Goal: Task Accomplishment & Management: Use online tool/utility

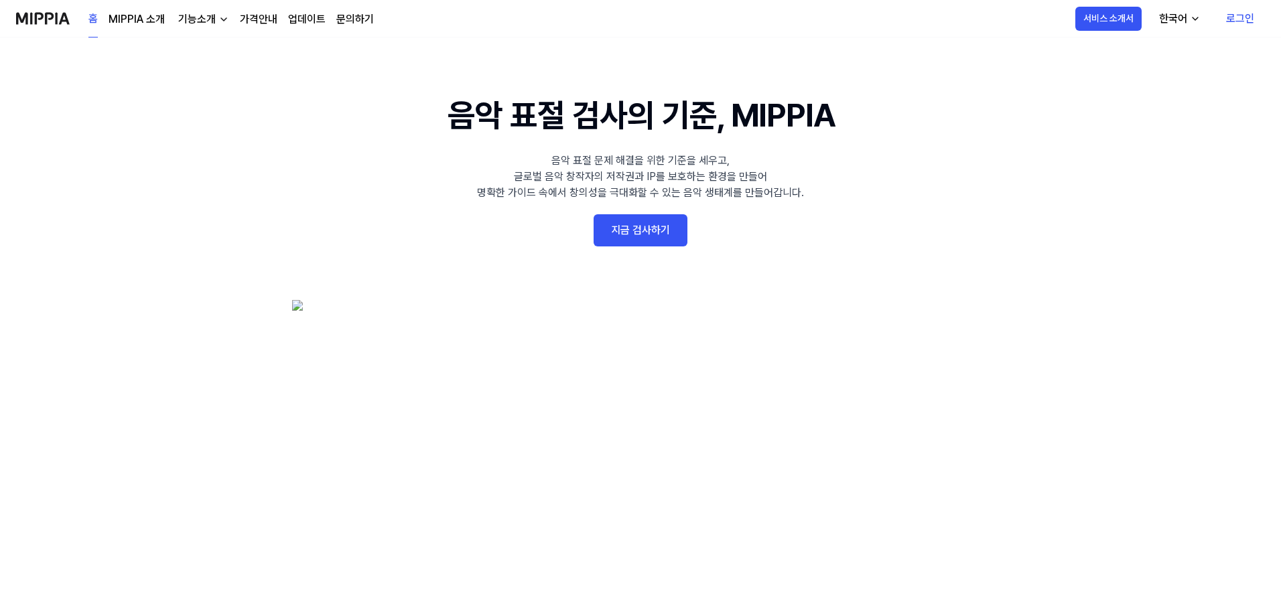
click at [1231, 23] on link "로그인" at bounding box center [1240, 19] width 50 height 38
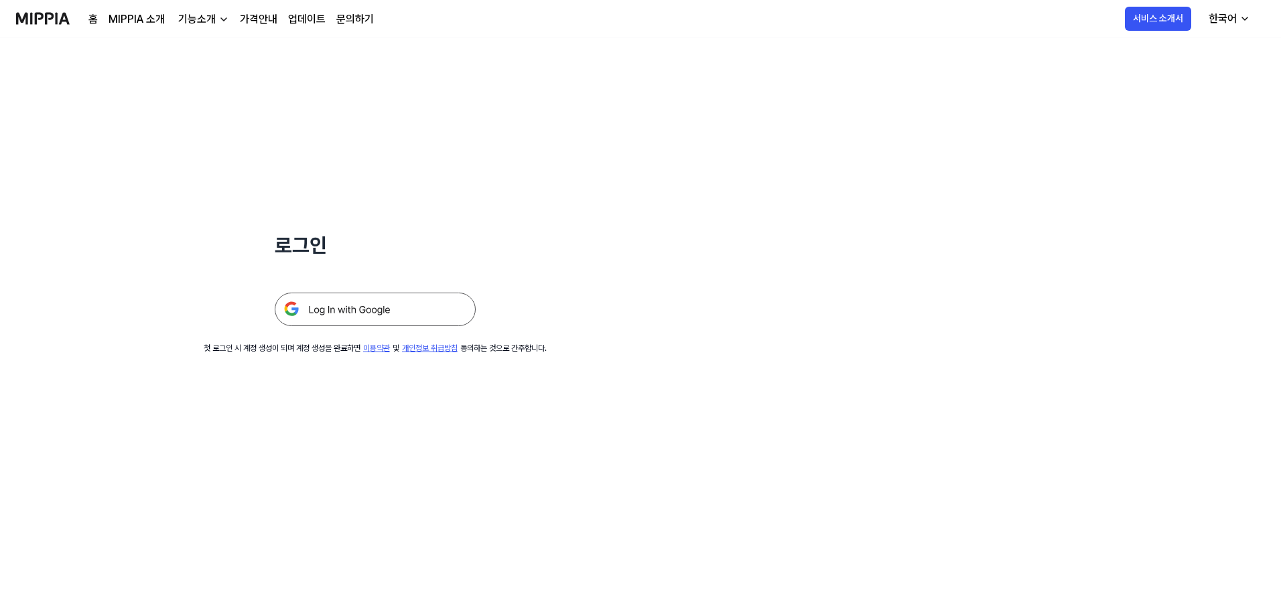
click at [375, 314] on img at bounding box center [375, 310] width 201 height 34
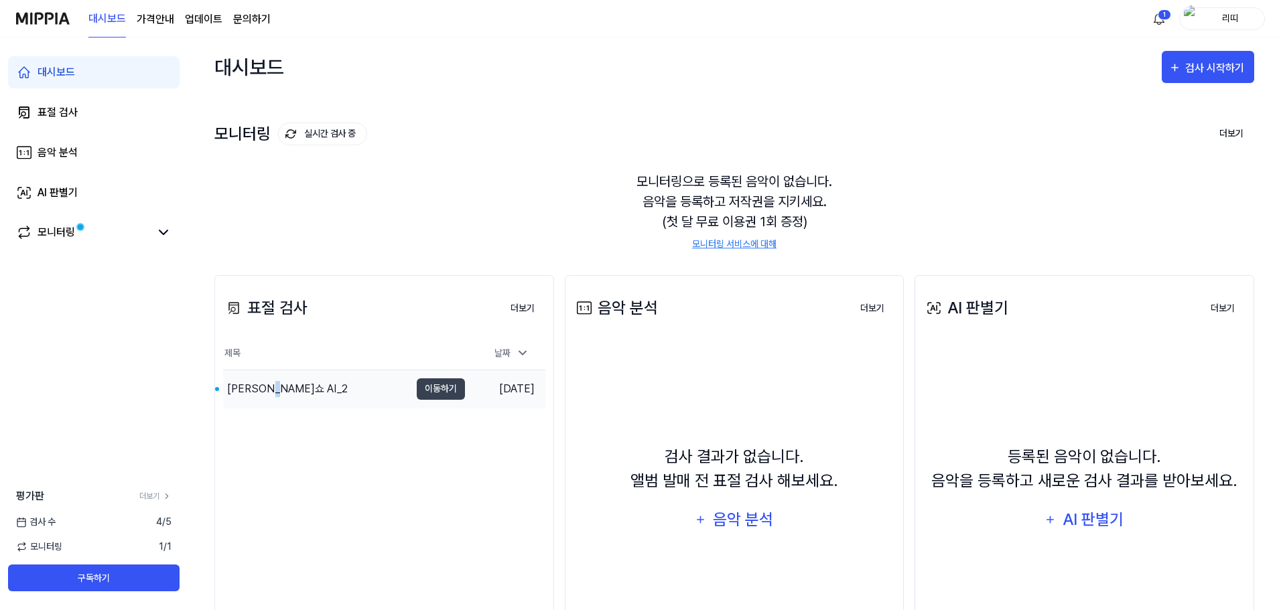
click at [279, 387] on div "이승연쇼 AI_2" at bounding box center [287, 389] width 121 height 16
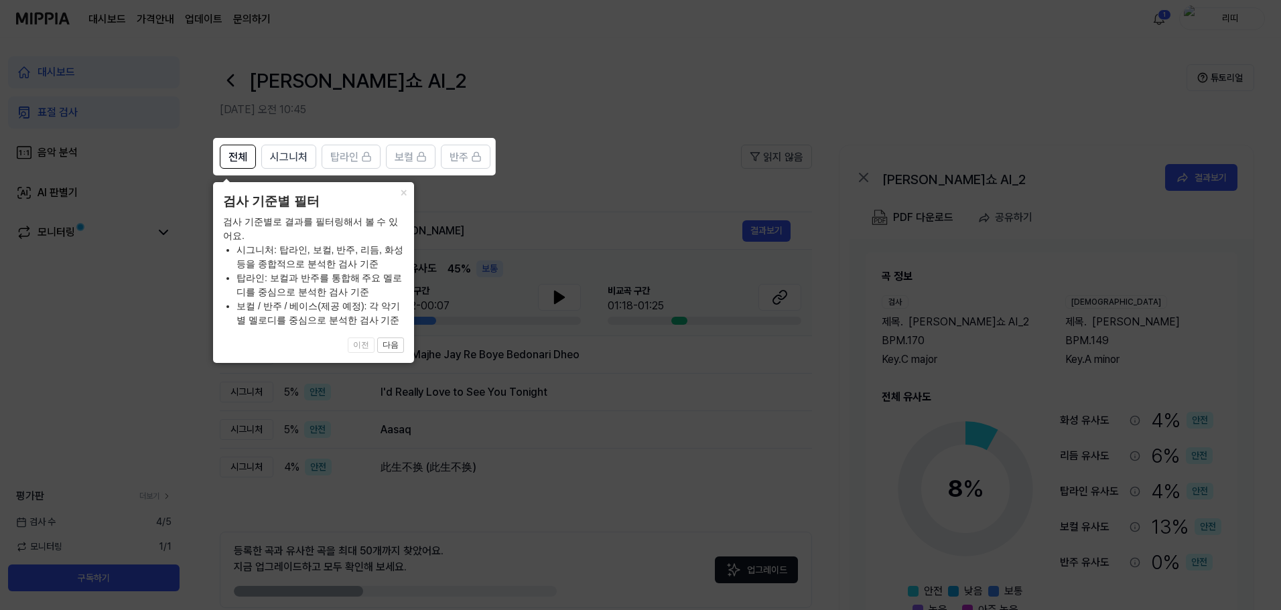
click at [597, 438] on icon at bounding box center [643, 305] width 1286 height 610
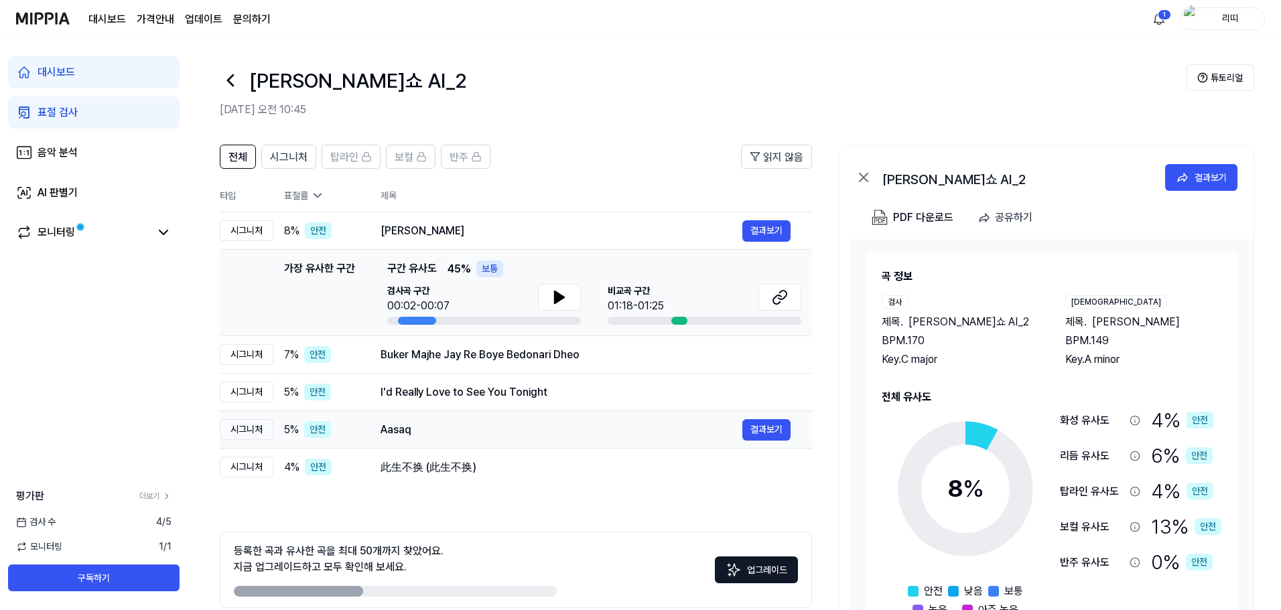
scroll to position [65, 0]
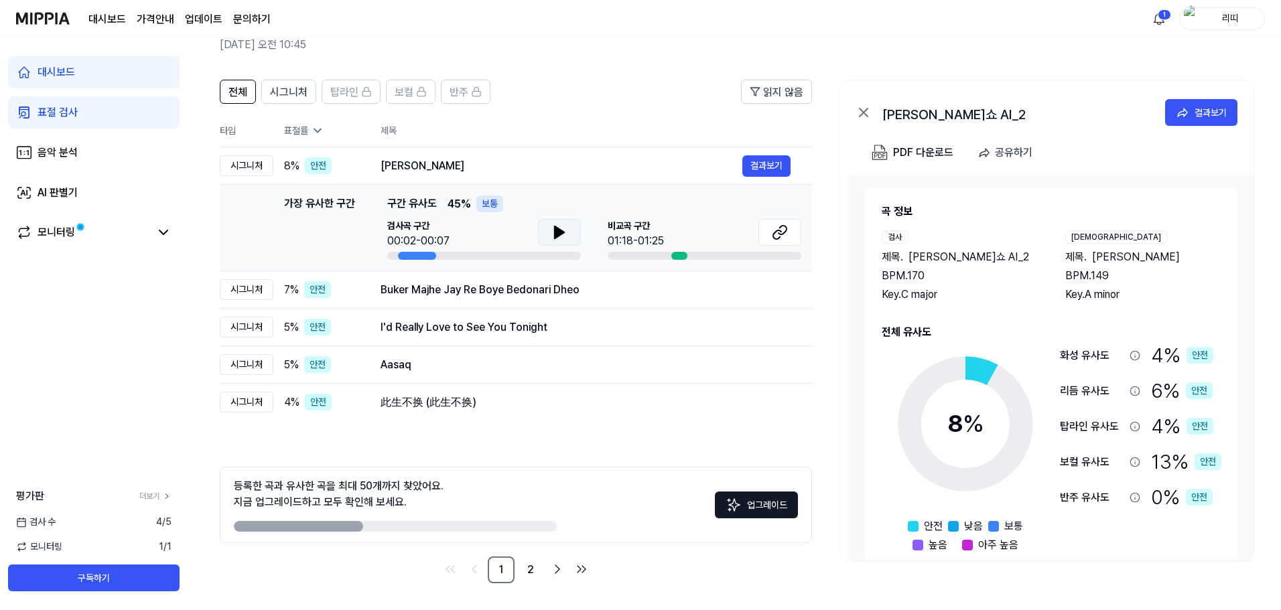
click at [542, 239] on button at bounding box center [559, 232] width 43 height 27
click at [543, 239] on button at bounding box center [559, 232] width 43 height 27
click at [670, 248] on div "비교곡 구간 01:18-01:25" at bounding box center [705, 234] width 194 height 30
click at [664, 241] on div "비교곡 구간 01:18-01:25" at bounding box center [705, 234] width 194 height 30
click at [775, 232] on icon at bounding box center [780, 232] width 16 height 16
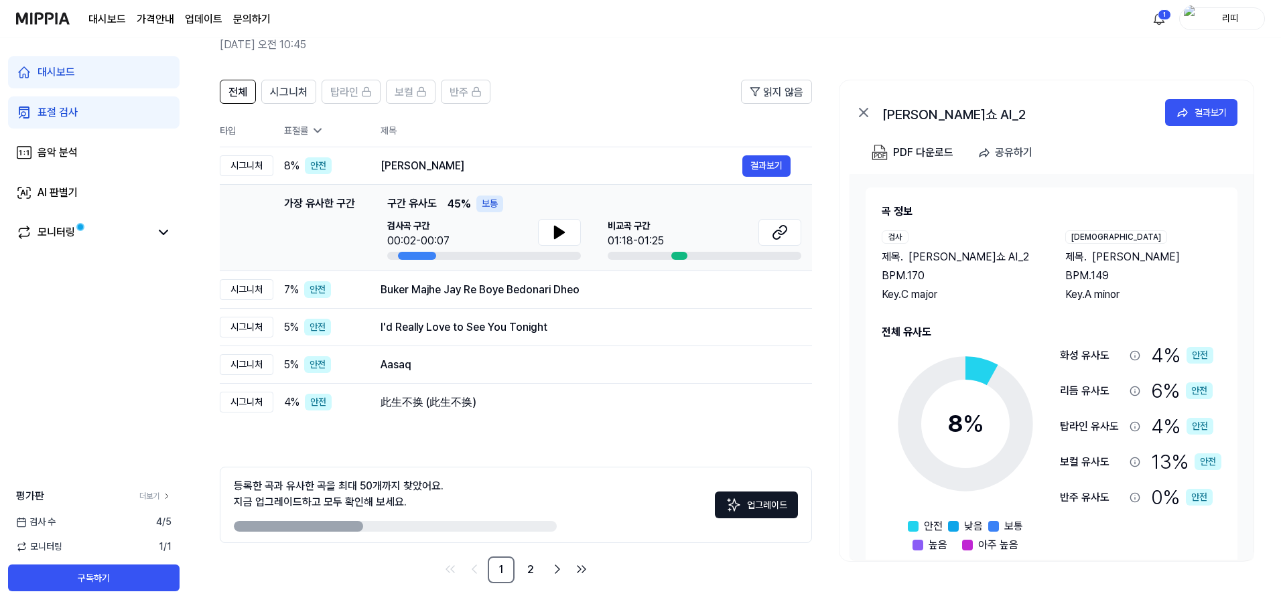
click at [98, 119] on link "표절 검사" at bounding box center [94, 112] width 172 height 32
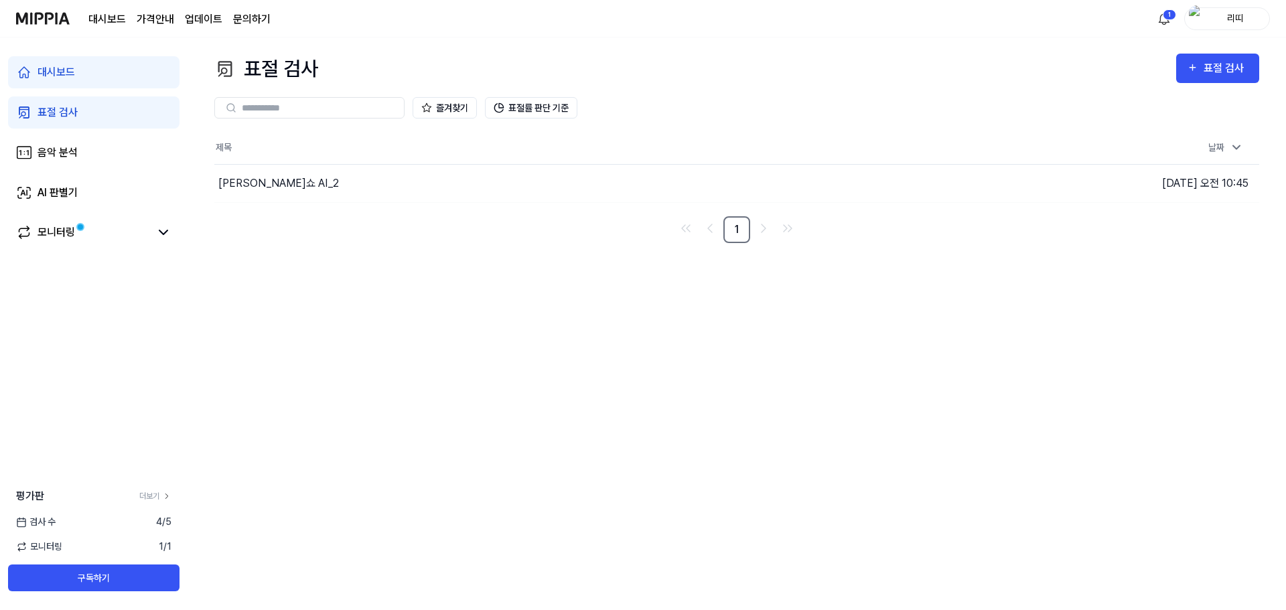
click at [344, 107] on input "text" at bounding box center [319, 108] width 154 height 12
click at [54, 70] on div "대시보드" at bounding box center [57, 72] width 38 height 16
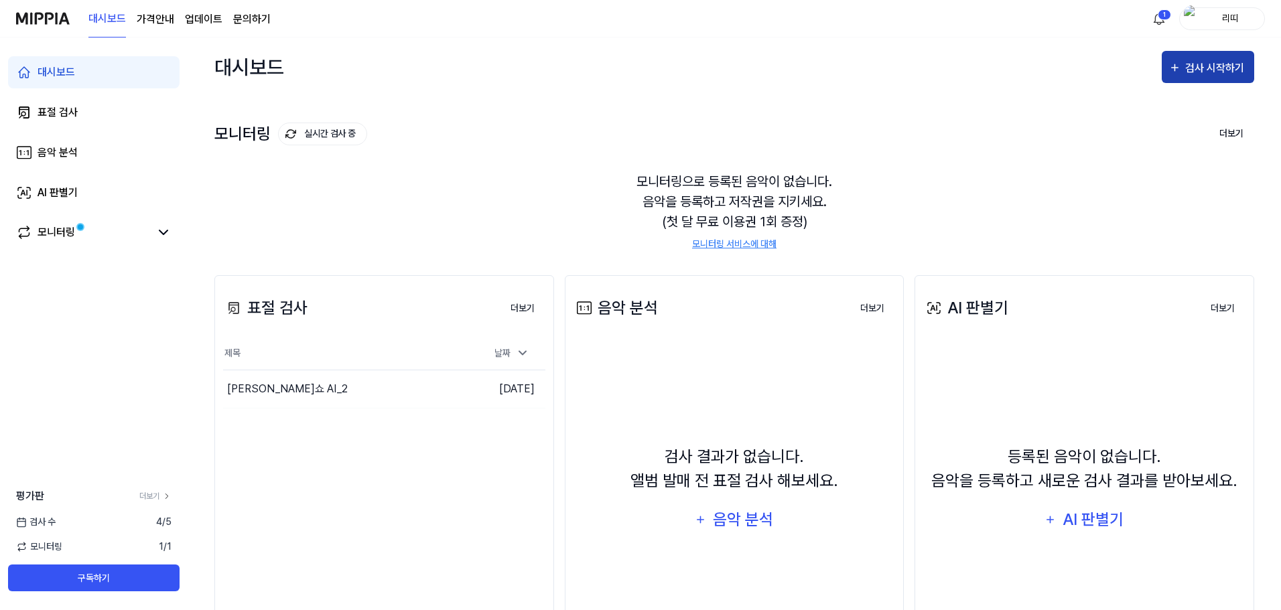
click at [1225, 64] on div "검사 시작하기" at bounding box center [1216, 68] width 62 height 17
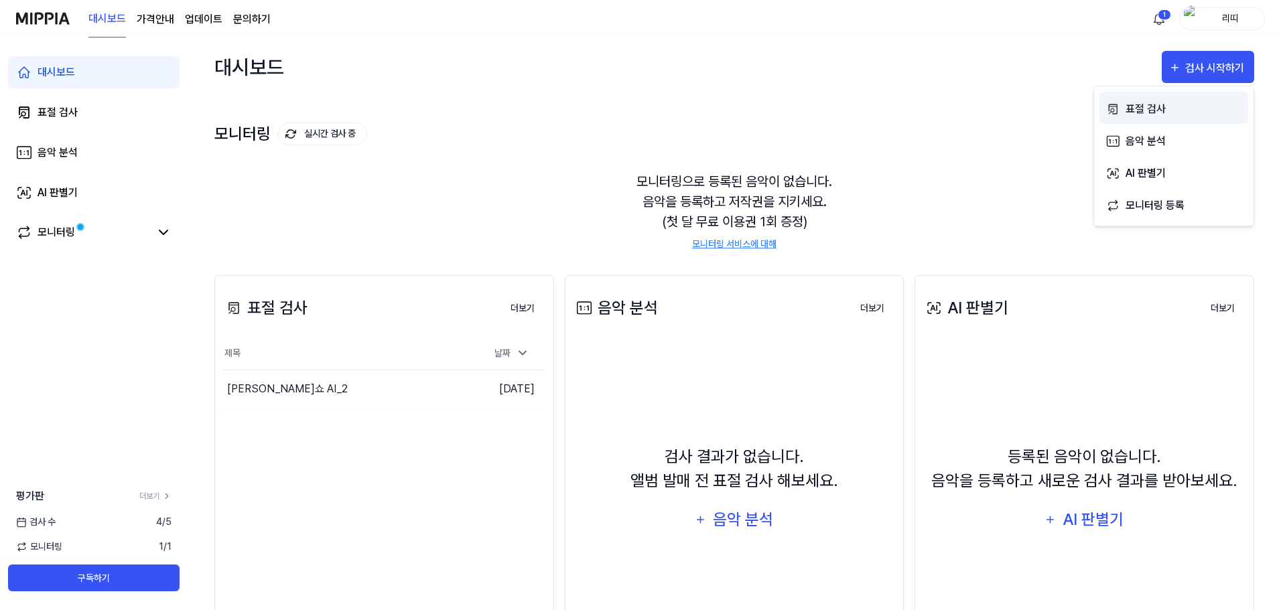
click at [1136, 115] on div "표절 검사" at bounding box center [1184, 109] width 117 height 17
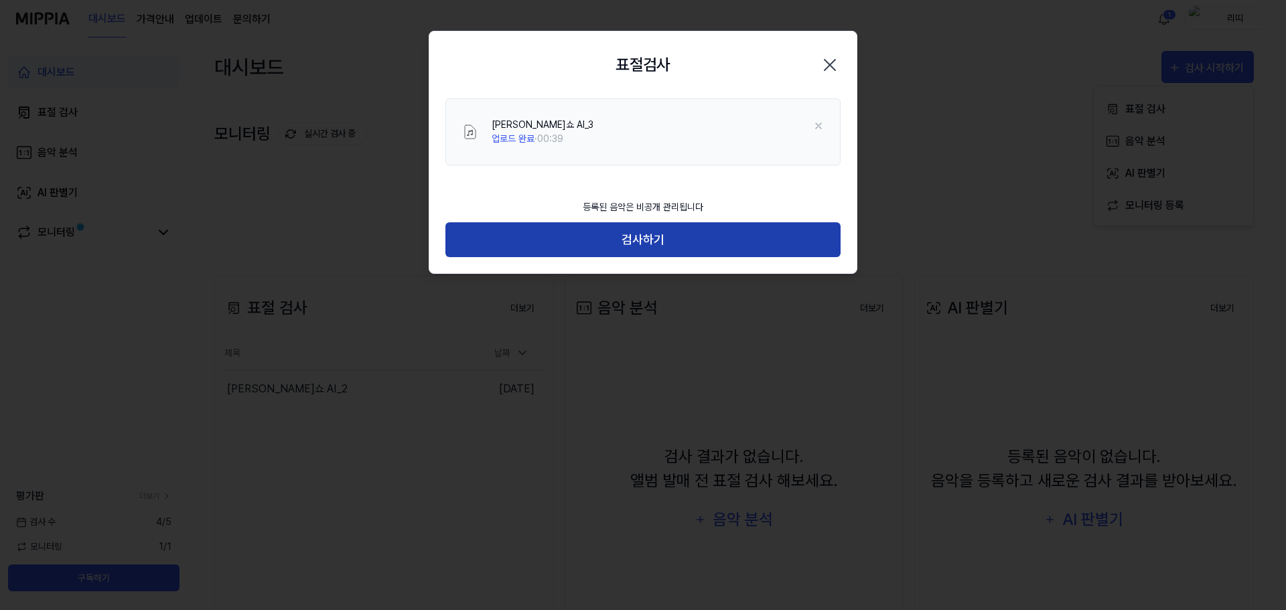
click at [685, 235] on button "검사하기" at bounding box center [643, 240] width 395 height 36
